Goal: Find specific page/section: Find specific page/section

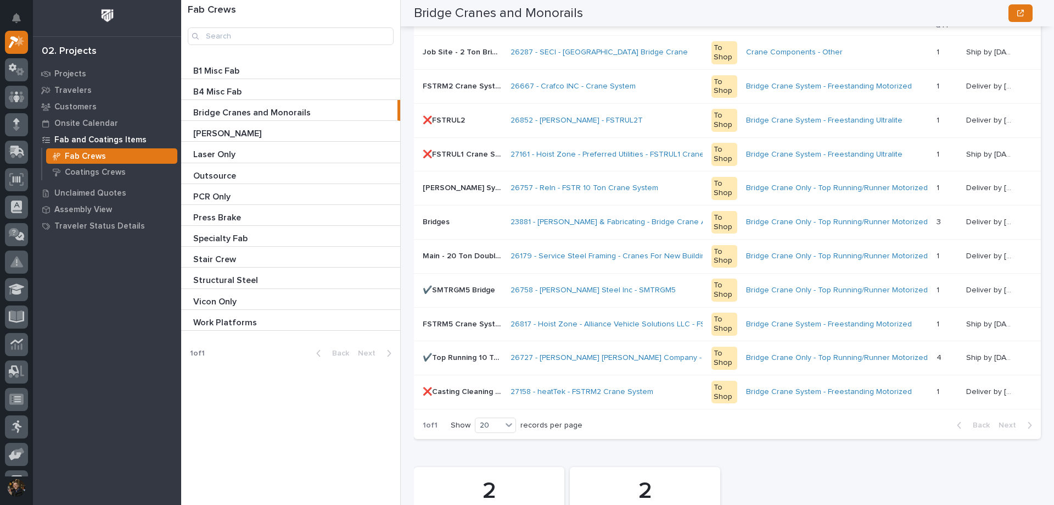
scroll to position [538, 0]
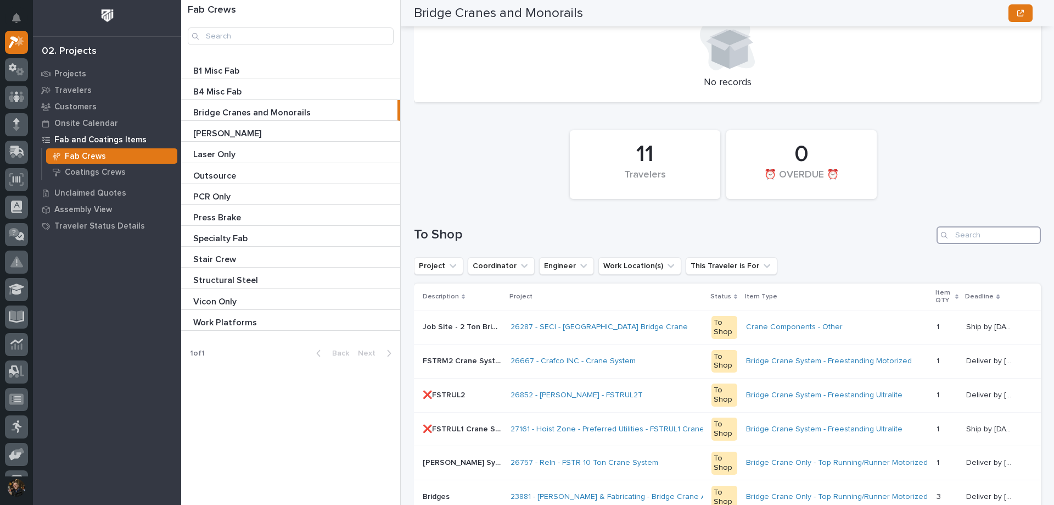
click at [968, 240] on input "Search" at bounding box center [989, 235] width 104 height 18
type input "delco"
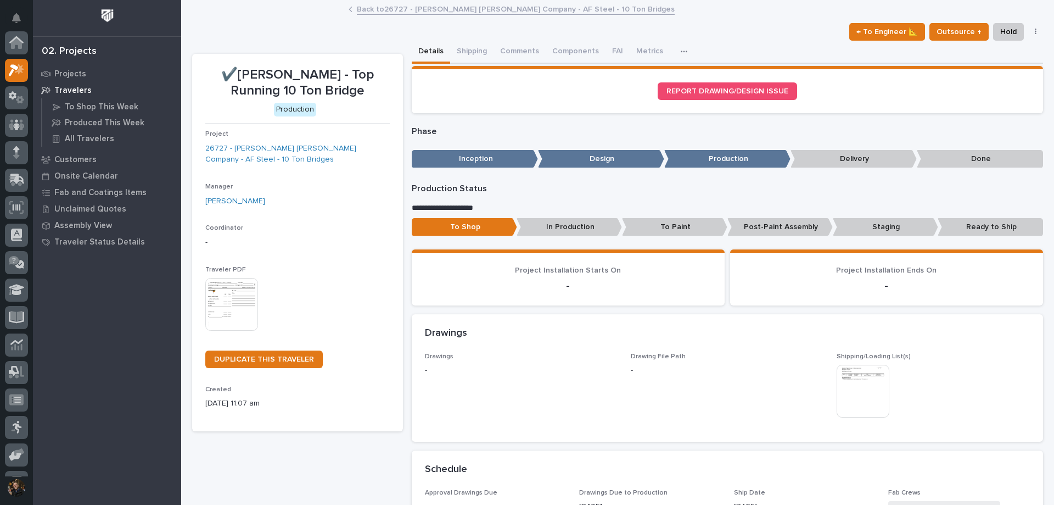
scroll to position [27, 0]
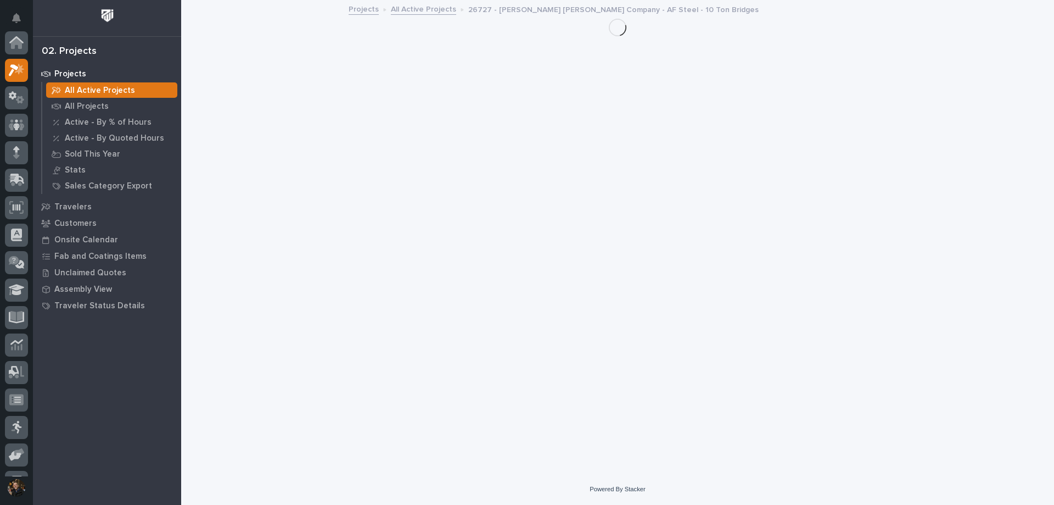
scroll to position [27, 0]
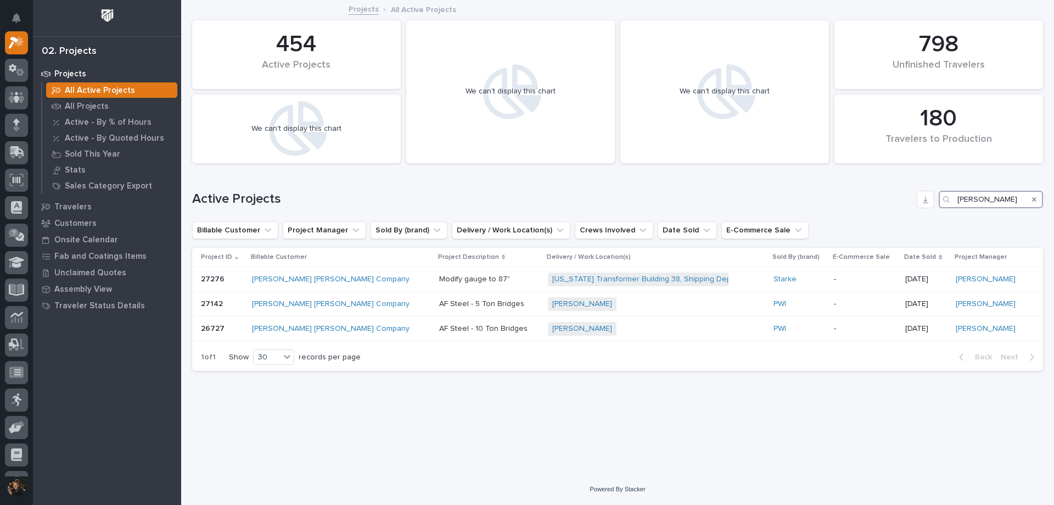
click at [992, 198] on input "deshazo" at bounding box center [991, 200] width 104 height 18
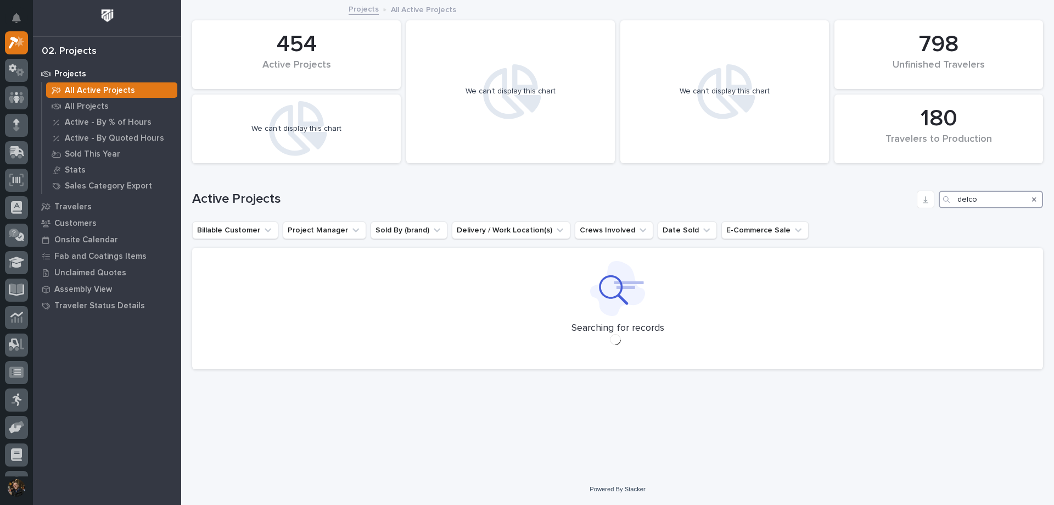
type input "delco"
